Goal: Information Seeking & Learning: Find specific page/section

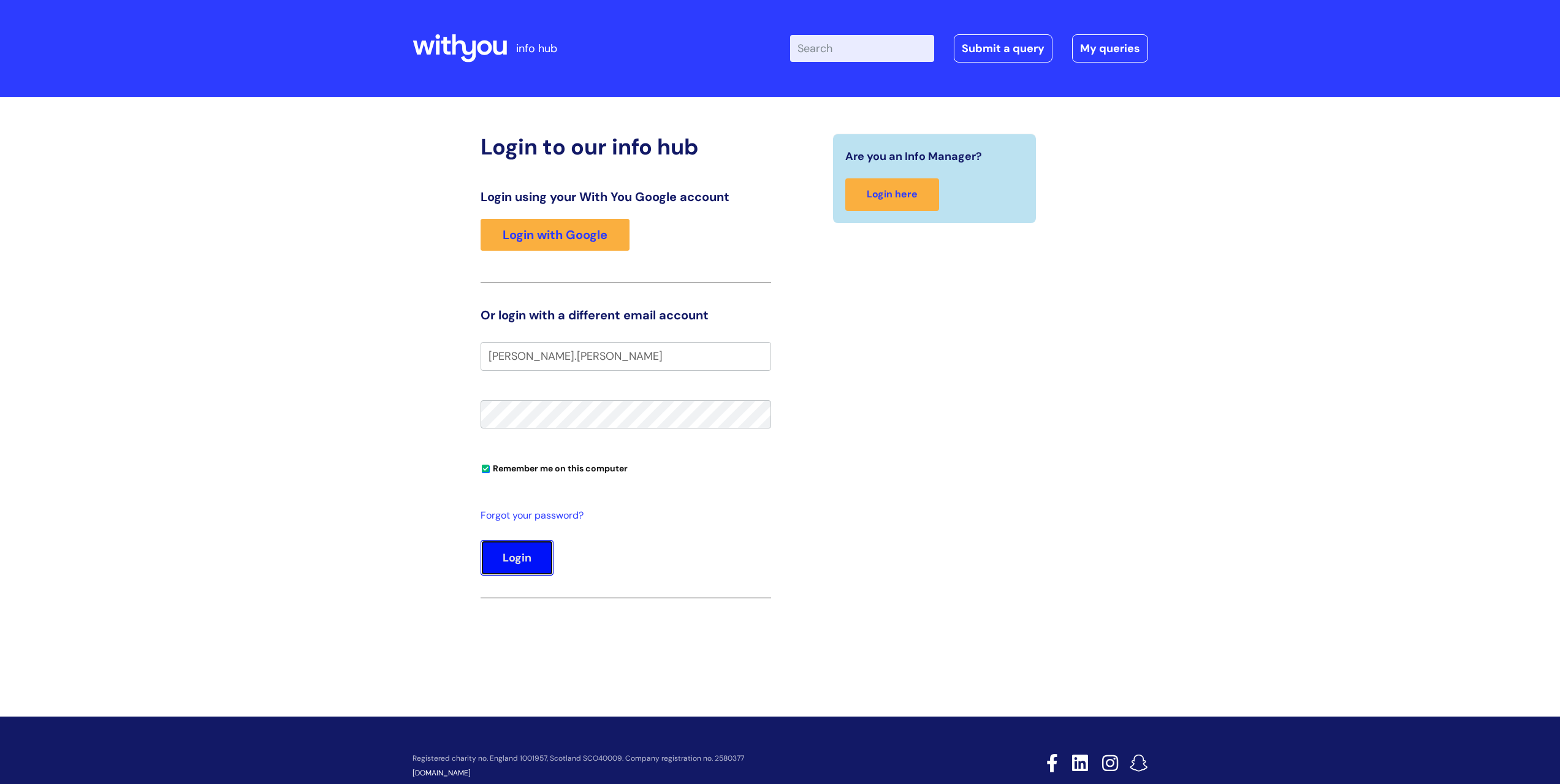
click at [518, 560] on button "Login" at bounding box center [517, 557] width 73 height 35
click at [520, 561] on button "Login" at bounding box center [517, 557] width 73 height 35
type input "cheryl.hudson@wearewith"
click at [575, 236] on link "Login with Google" at bounding box center [555, 234] width 149 height 32
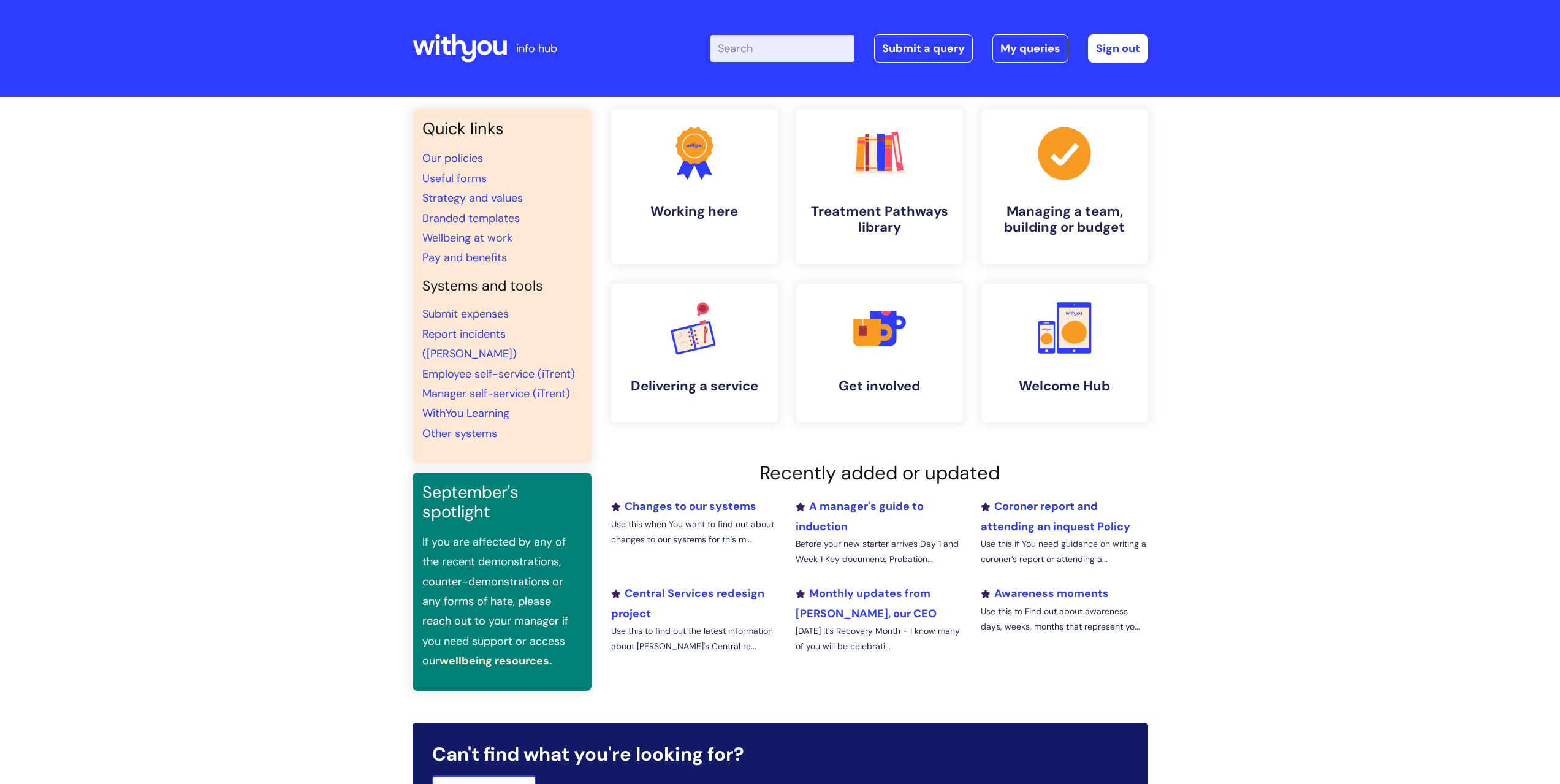
click at [766, 48] on input "Enter your search term here..." at bounding box center [782, 48] width 144 height 27
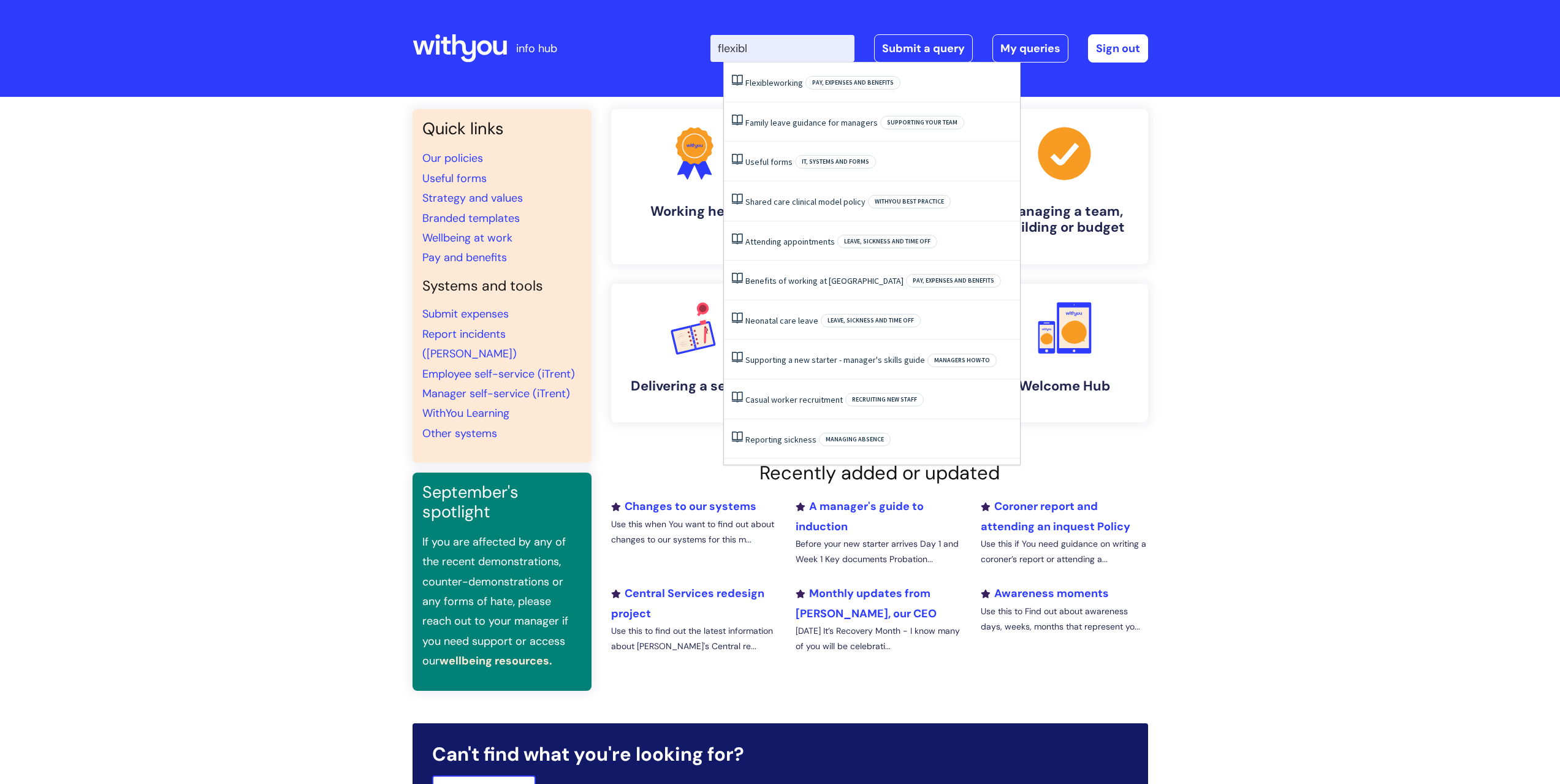
type input "flexible"
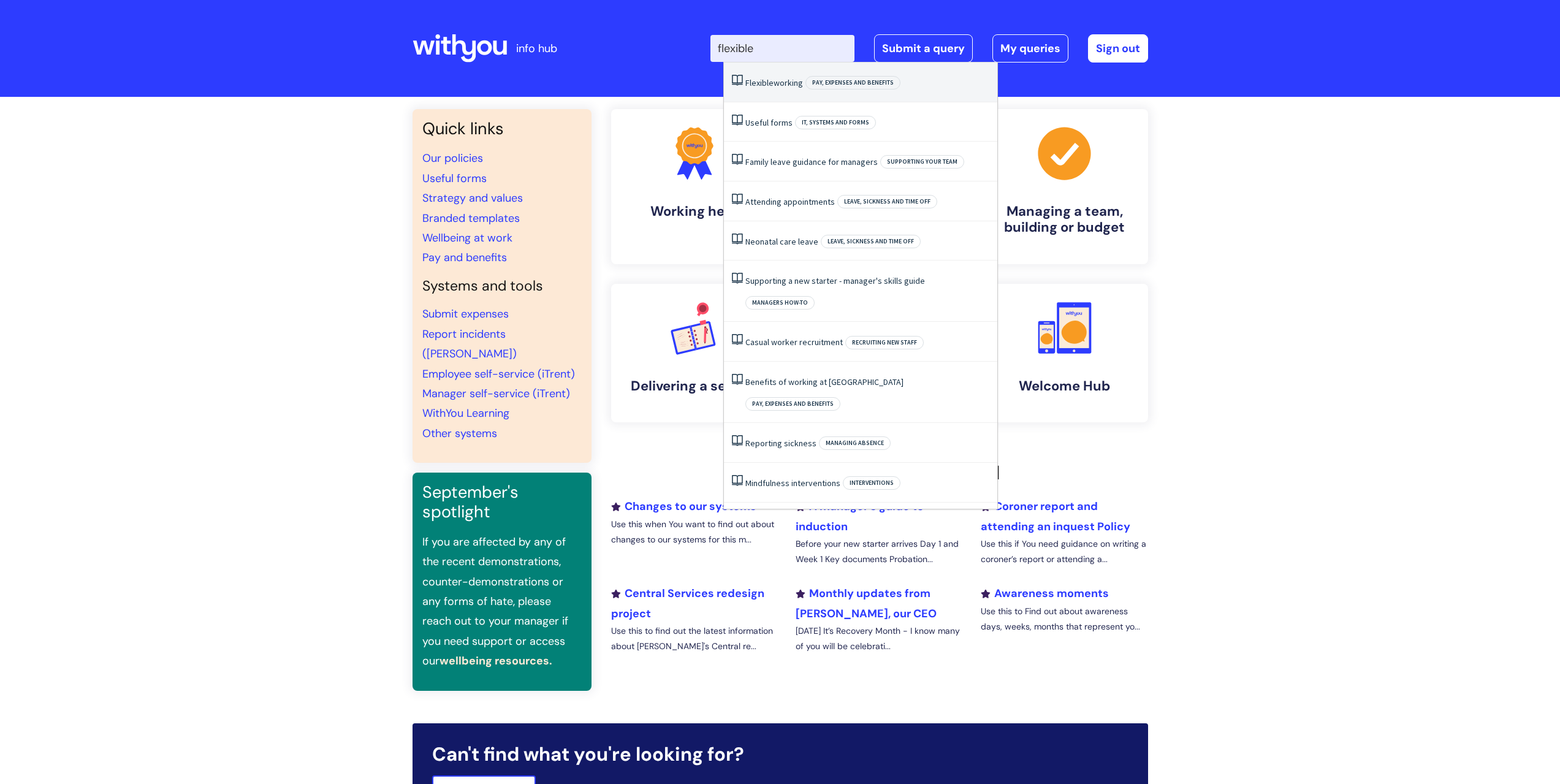
click at [782, 89] on li "Flexible working Pay, expenses and benefits" at bounding box center [860, 82] width 274 height 40
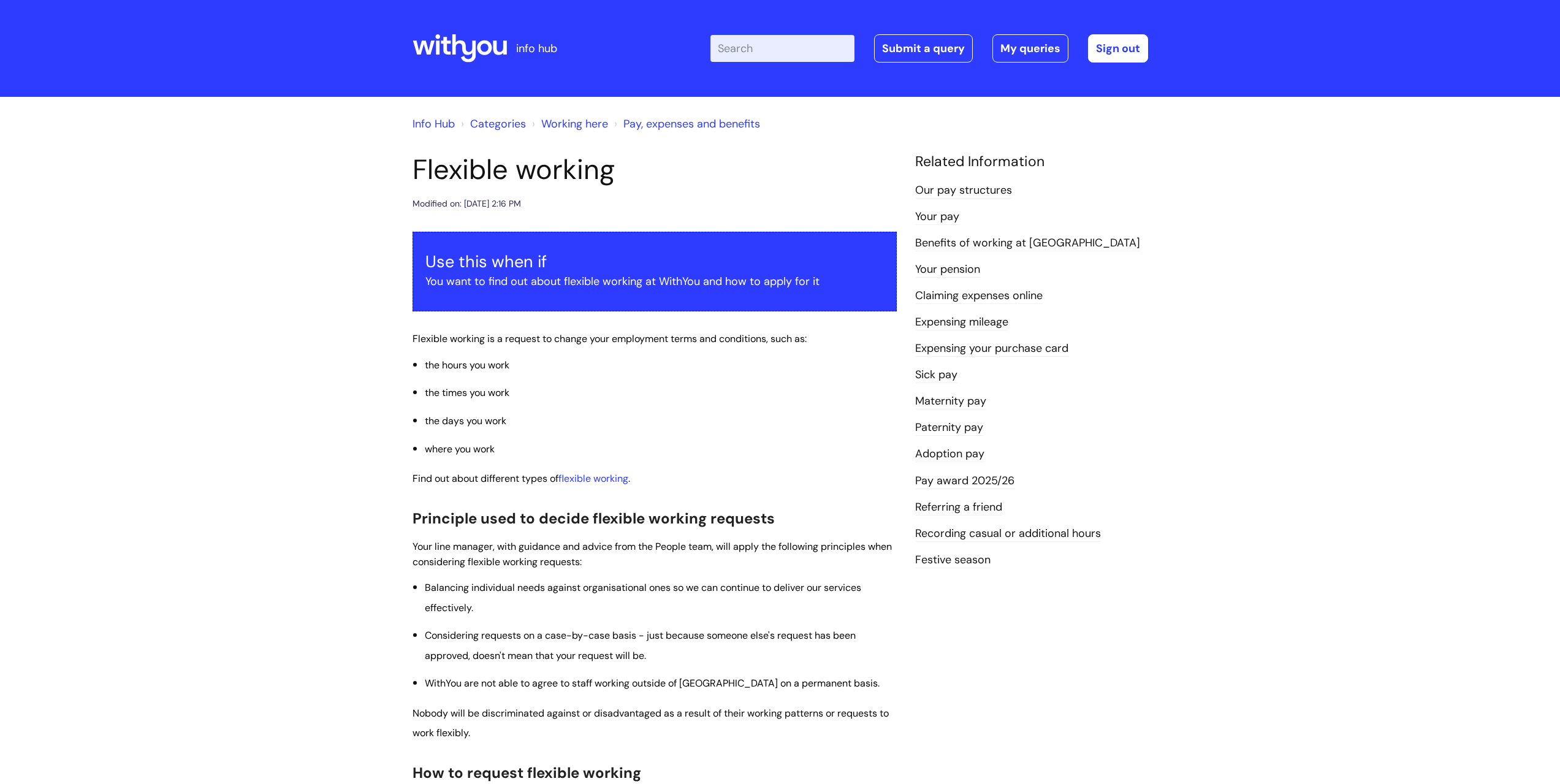
click at [735, 49] on input "Enter your search term here..." at bounding box center [782, 48] width 144 height 27
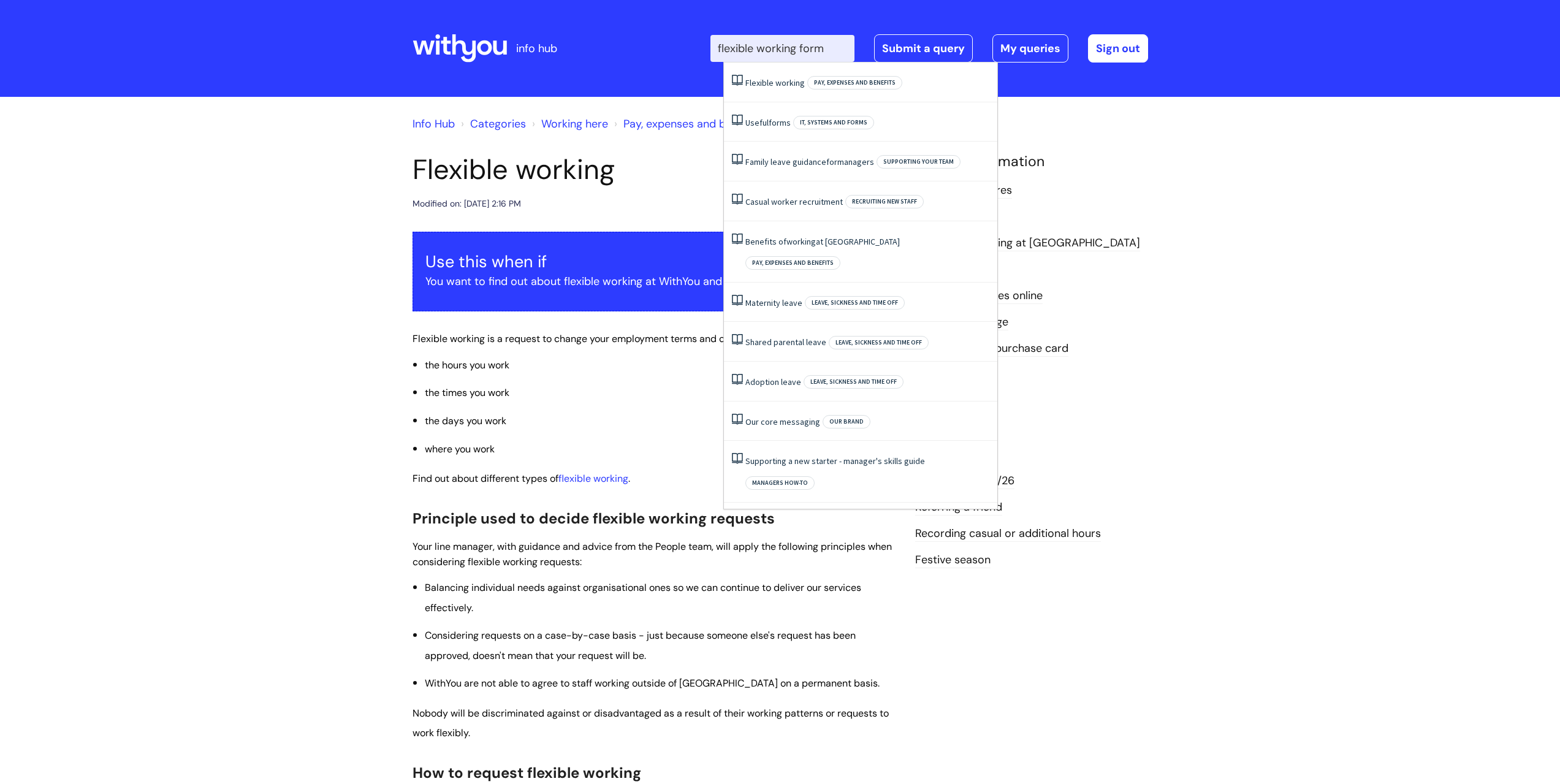
type input "flexible working form"
click button "Search" at bounding box center [0, 0] width 0 height 0
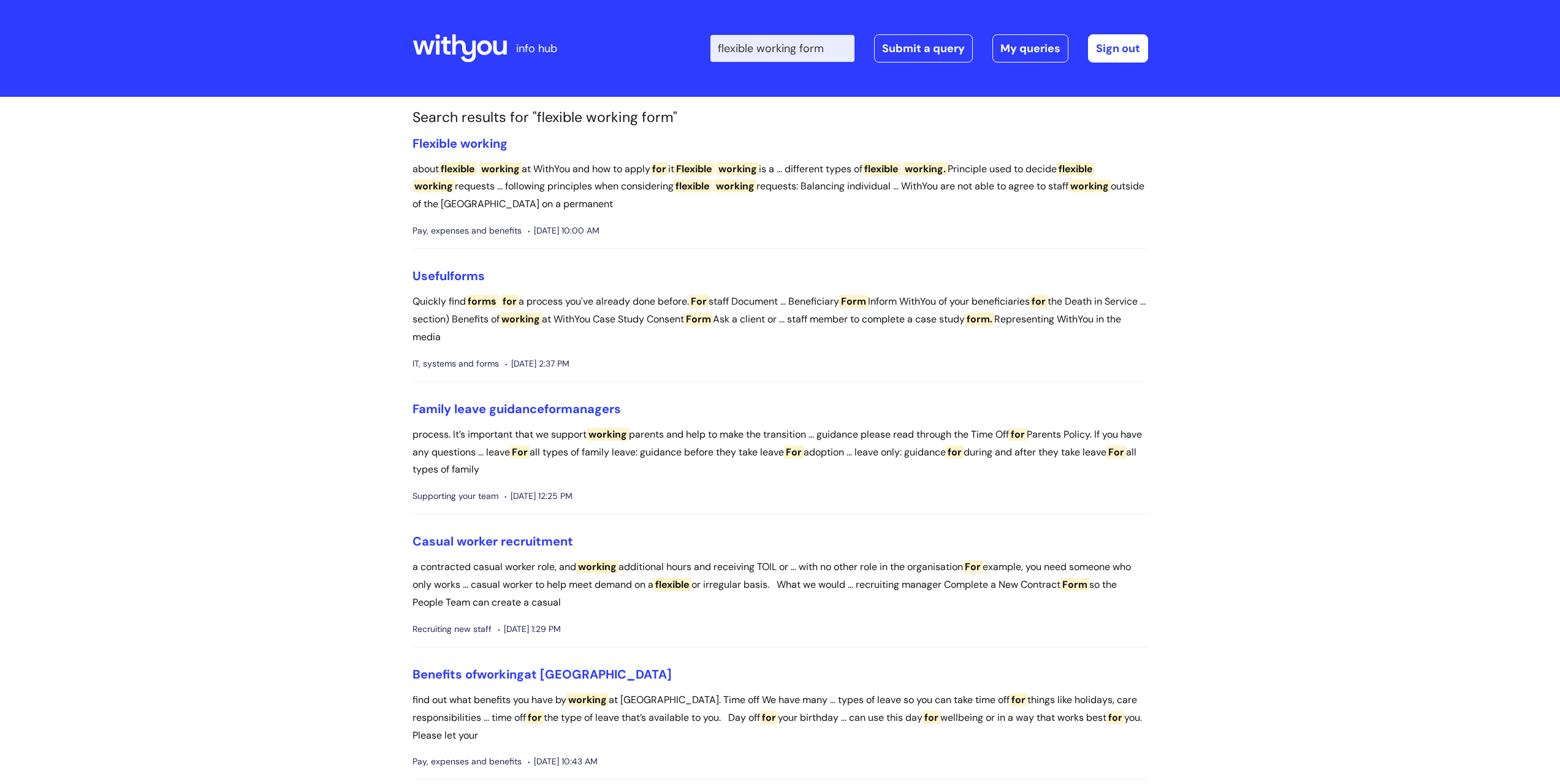
click at [686, 163] on p "about flexible working at WithYou and how to apply for it Flexible working is a…" at bounding box center [780, 187] width 736 height 52
click at [756, 187] on span "working" at bounding box center [735, 186] width 42 height 13
click at [837, 49] on input "flexible working form" at bounding box center [782, 48] width 144 height 27
type input "flexible working"
click button "Search" at bounding box center [0, 0] width 0 height 0
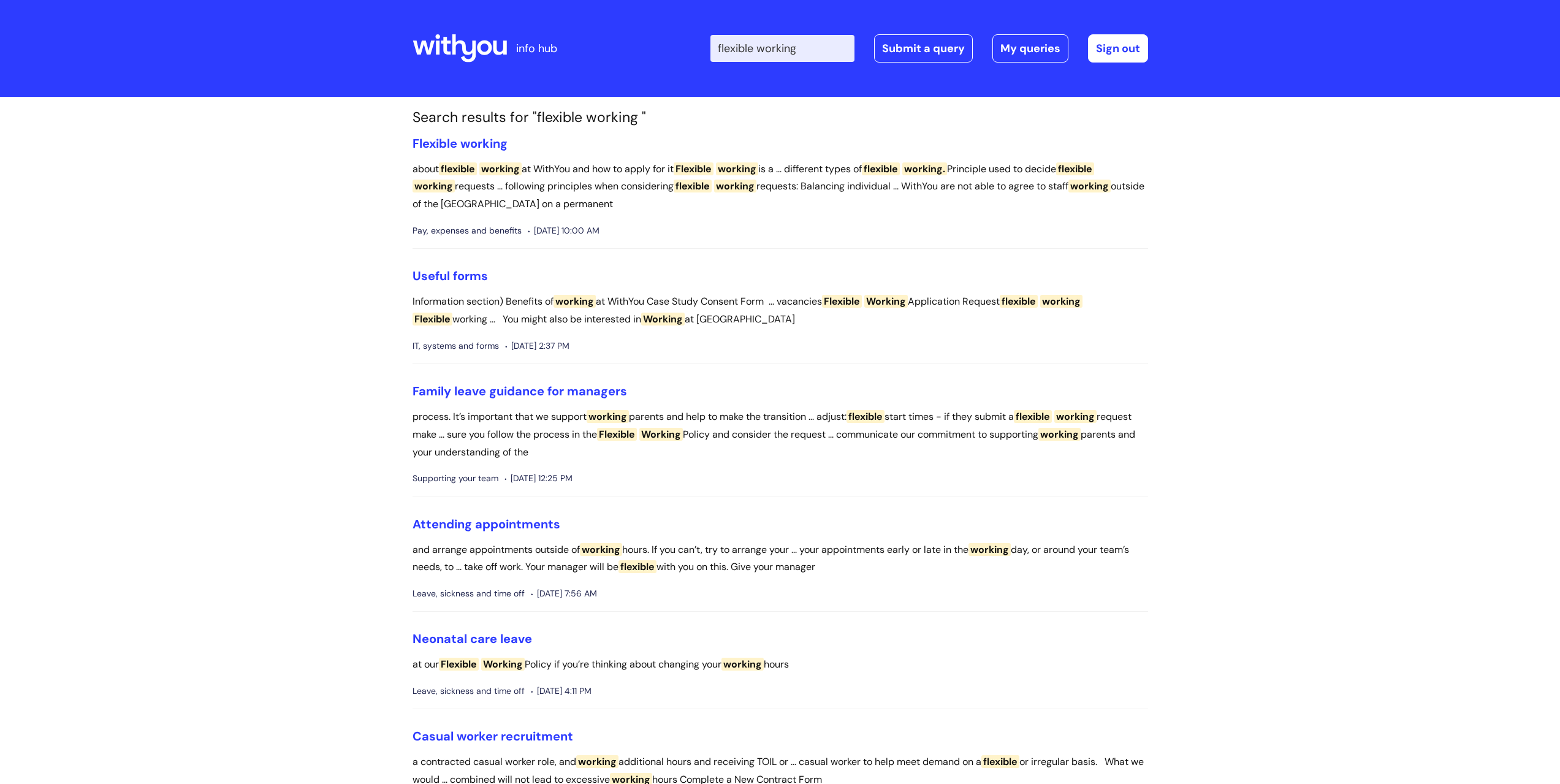
click at [836, 49] on input "flexible working" at bounding box center [782, 48] width 144 height 27
click button "Search" at bounding box center [0, 0] width 0 height 0
click at [823, 40] on input "flexible working" at bounding box center [782, 48] width 144 height 27
